Goal: Information Seeking & Learning: Learn about a topic

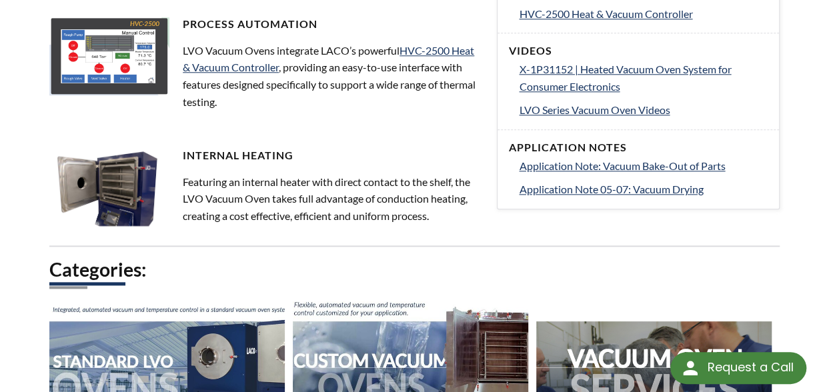
scroll to position [680, 0]
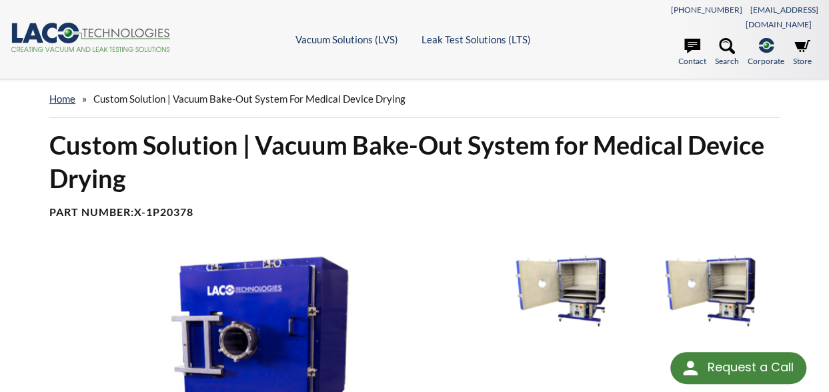
select select "Language Translate Widget"
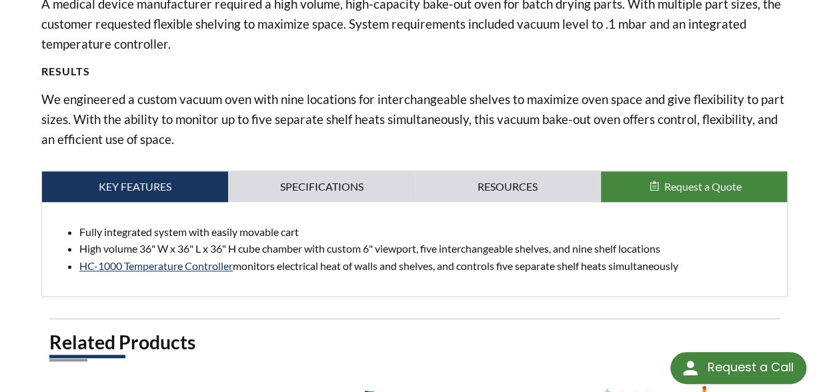
scroll to position [527, 0]
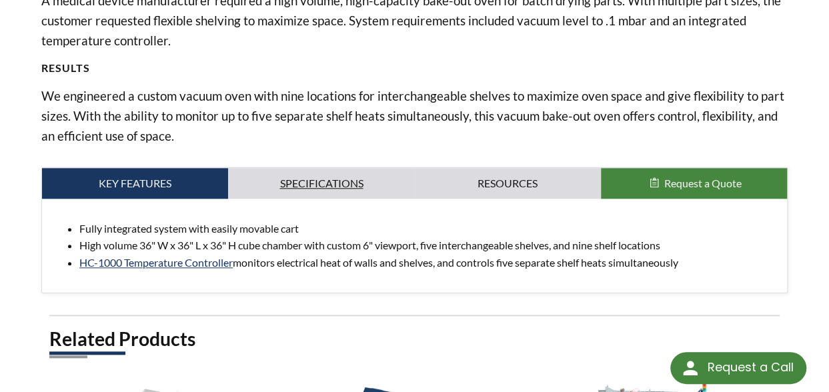
click at [306, 170] on link "Specifications" at bounding box center [321, 183] width 186 height 31
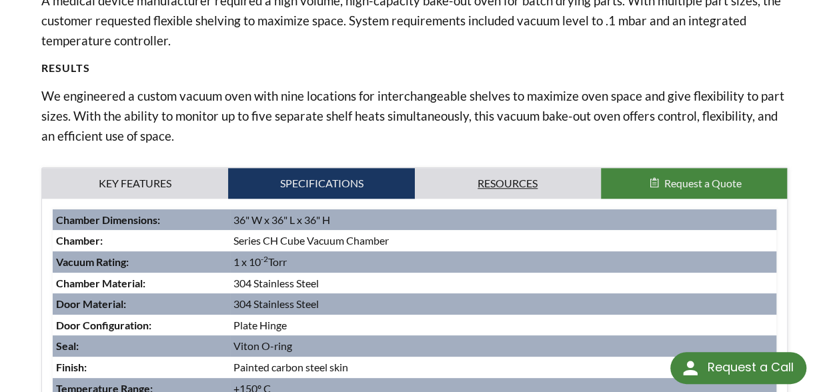
click at [501, 168] on link "Resources" at bounding box center [508, 183] width 186 height 31
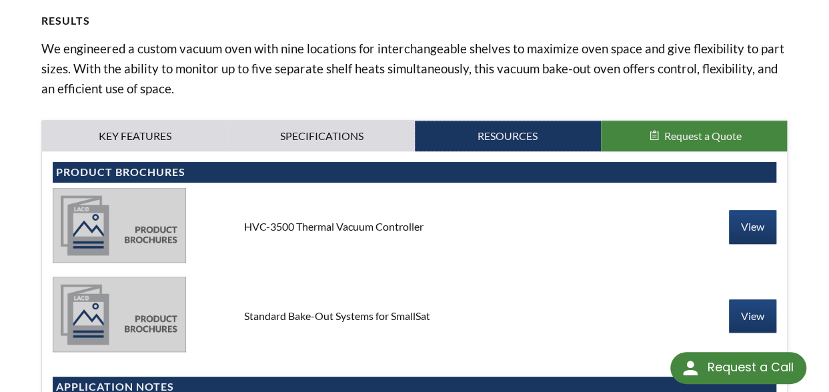
scroll to position [593, 0]
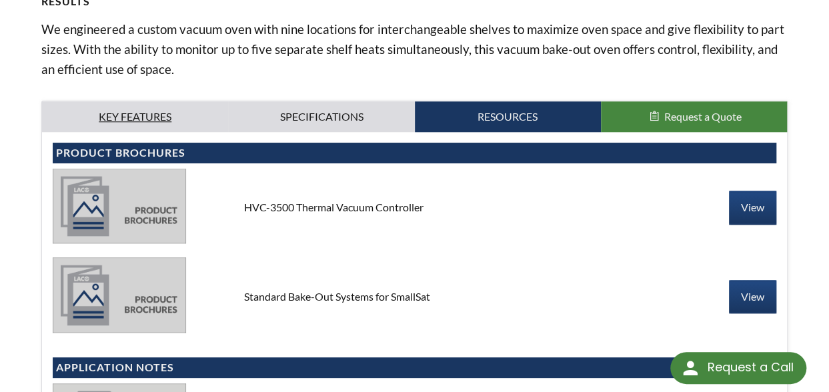
click at [155, 101] on link "Key Features" at bounding box center [135, 116] width 186 height 31
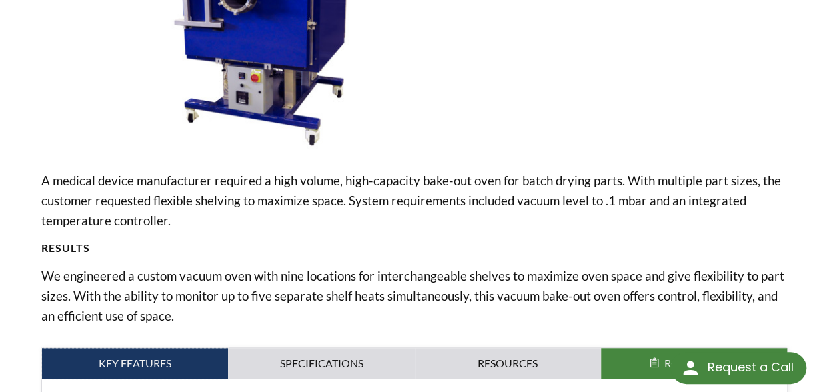
scroll to position [327, 0]
